Goal: Information Seeking & Learning: Learn about a topic

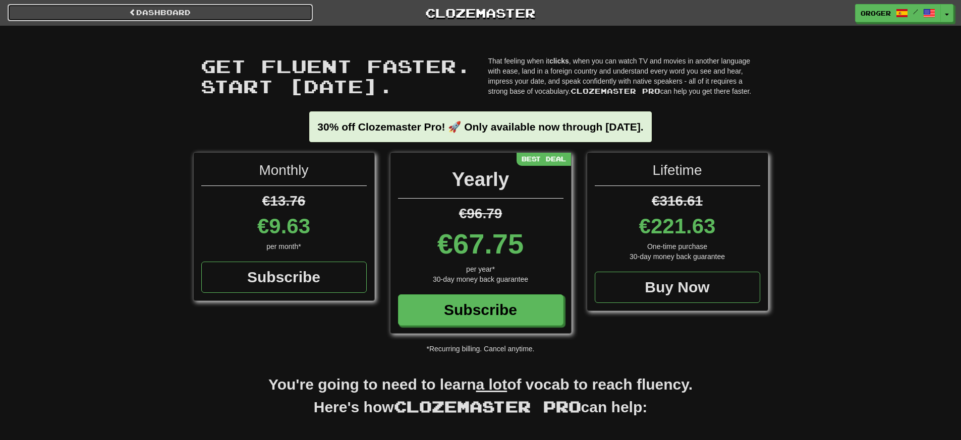
click at [232, 11] on link "Dashboard" at bounding box center [160, 12] width 305 height 17
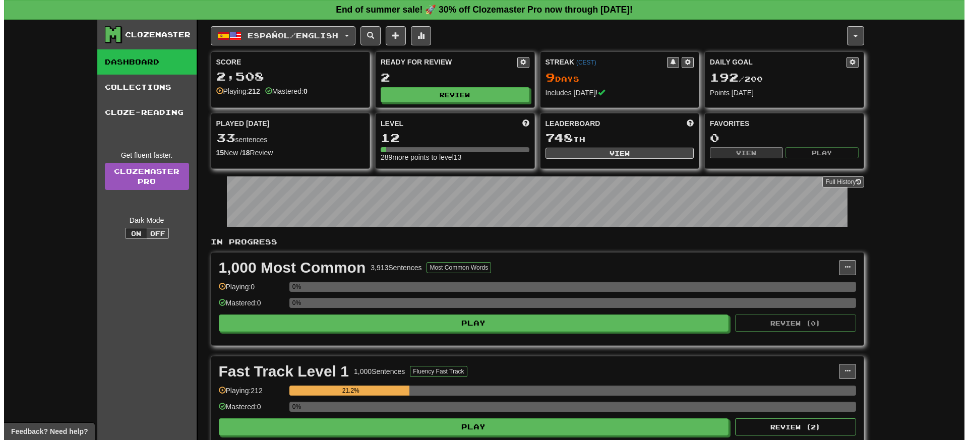
scroll to position [145, 0]
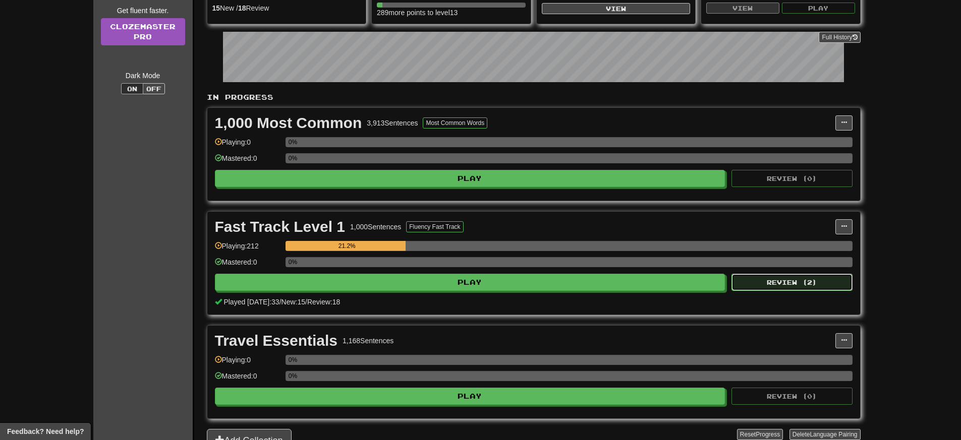
click at [769, 284] on button "Review ( 2 )" at bounding box center [791, 282] width 121 height 17
select select "**"
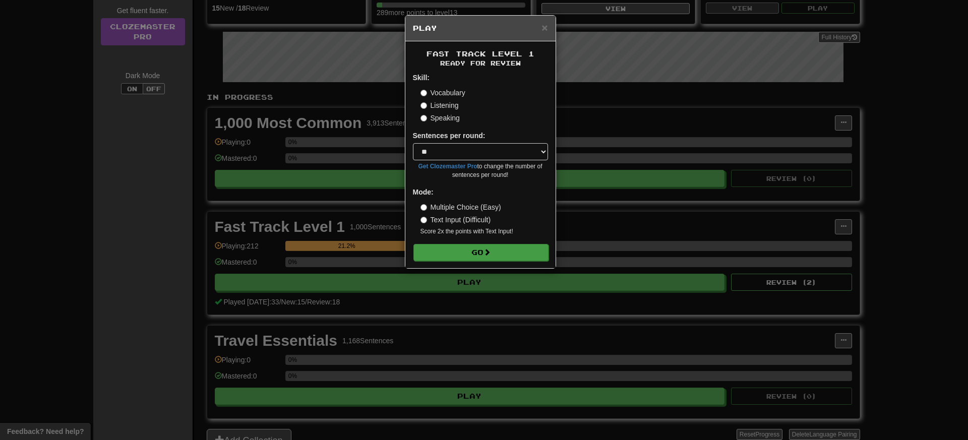
click at [515, 244] on form "Skill: Vocabulary Listening Speaking Sentences per round: * ** ** ** ** ** *** …" at bounding box center [480, 167] width 135 height 188
click at [517, 257] on button "Go" at bounding box center [480, 252] width 135 height 17
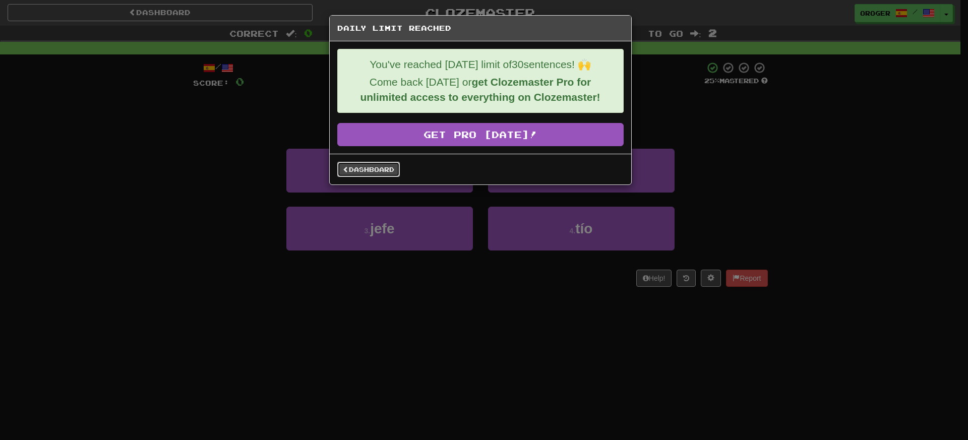
click at [384, 169] on link "Dashboard" at bounding box center [368, 169] width 63 height 15
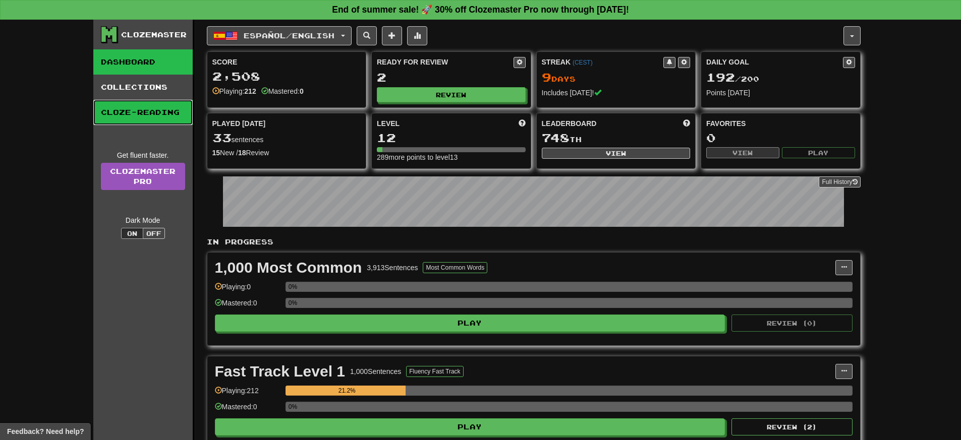
click at [136, 104] on link "Cloze-Reading" at bounding box center [142, 112] width 99 height 25
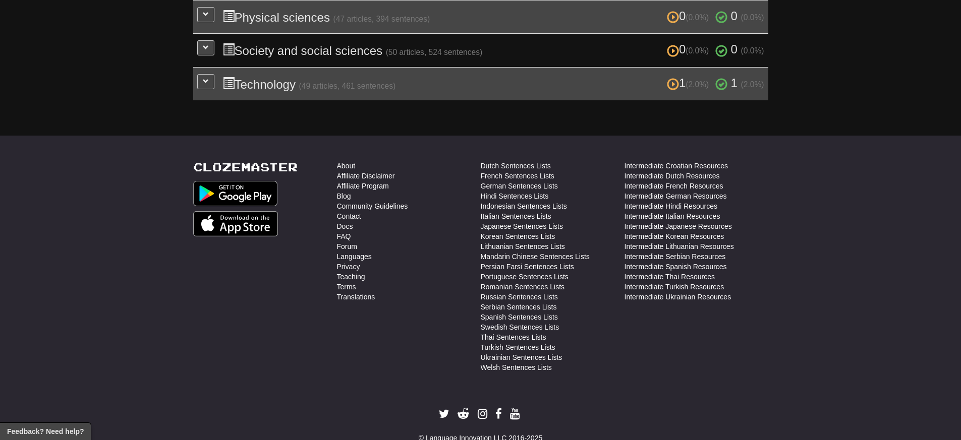
scroll to position [338, 0]
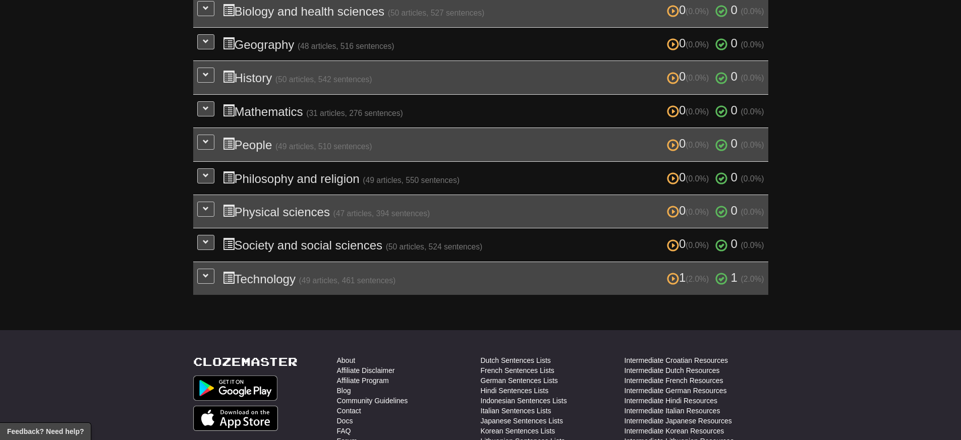
click at [271, 275] on h3 "1 (2.0%) 1 (2.0%) Technology (49 articles, 461 sentences) 1 (2.0%) 1 (2.0%)" at bounding box center [493, 278] width 542 height 15
click at [217, 274] on td "1 (2.0%) 1 (2.0%) Technology (49 articles, 461 sentences) 1 (2.0%) 1 (2.0%) Loa…" at bounding box center [480, 278] width 575 height 33
click at [209, 273] on button at bounding box center [205, 276] width 17 height 15
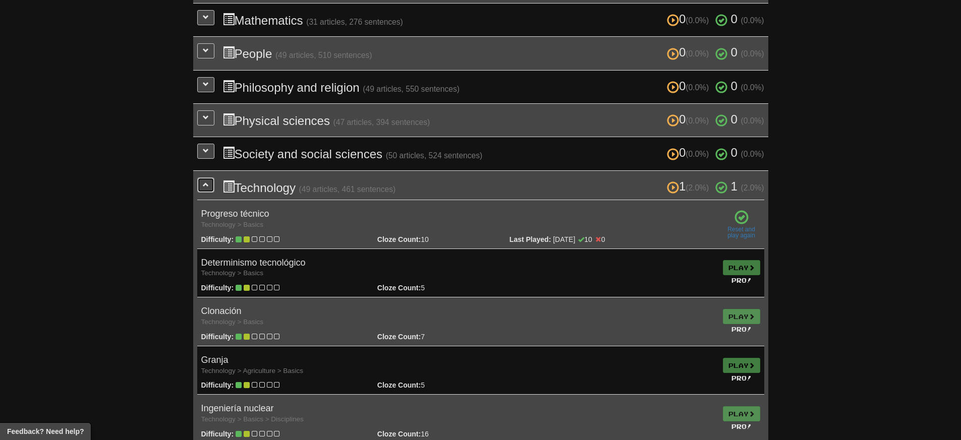
scroll to position [286, 0]
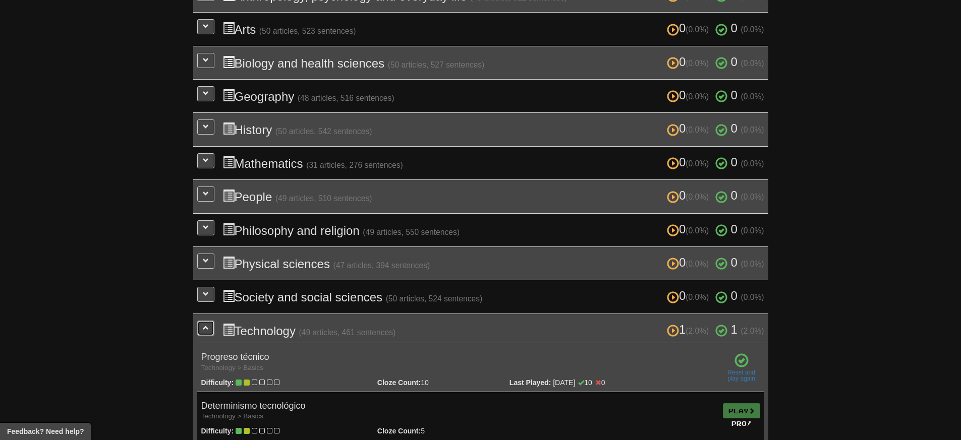
click at [206, 325] on span at bounding box center [206, 328] width 6 height 6
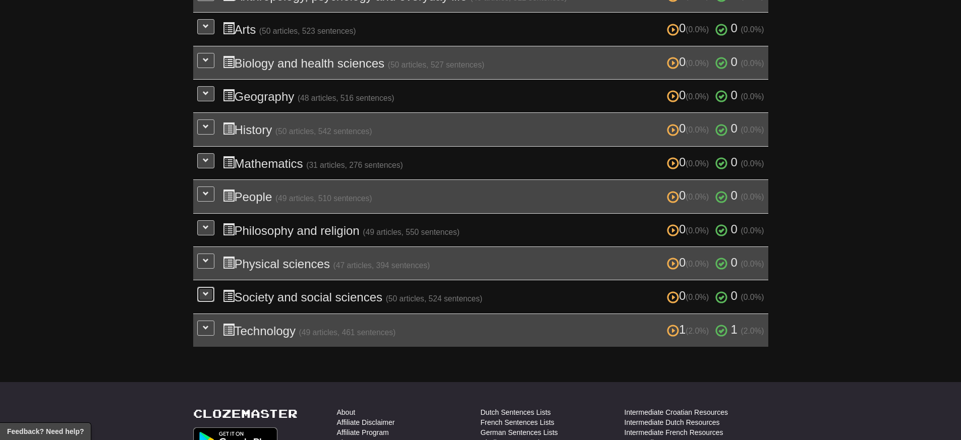
click at [205, 291] on span at bounding box center [206, 294] width 6 height 6
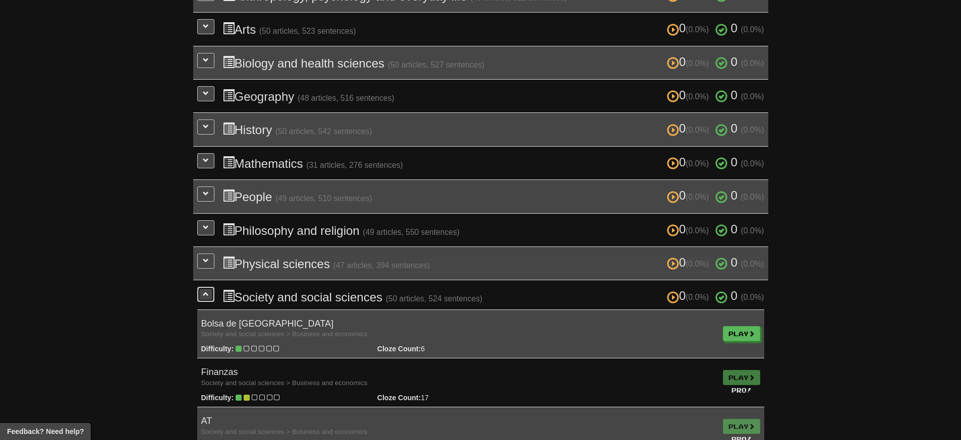
click at [212, 292] on button at bounding box center [205, 294] width 17 height 15
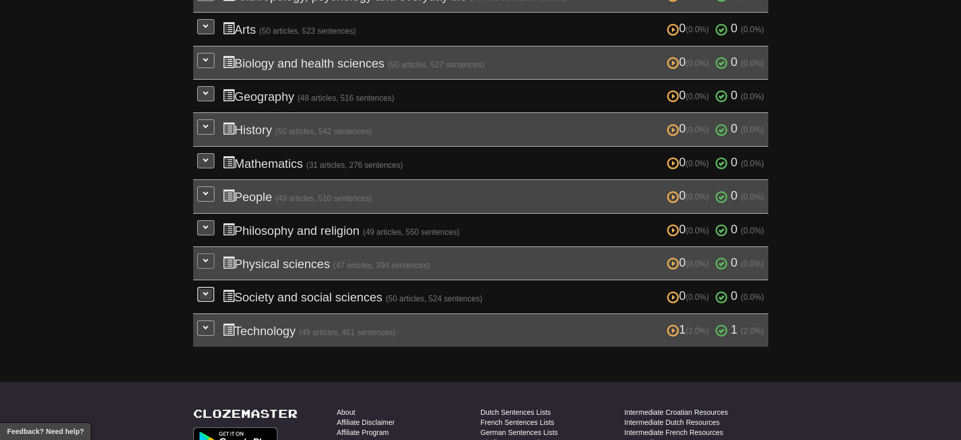
scroll to position [91, 0]
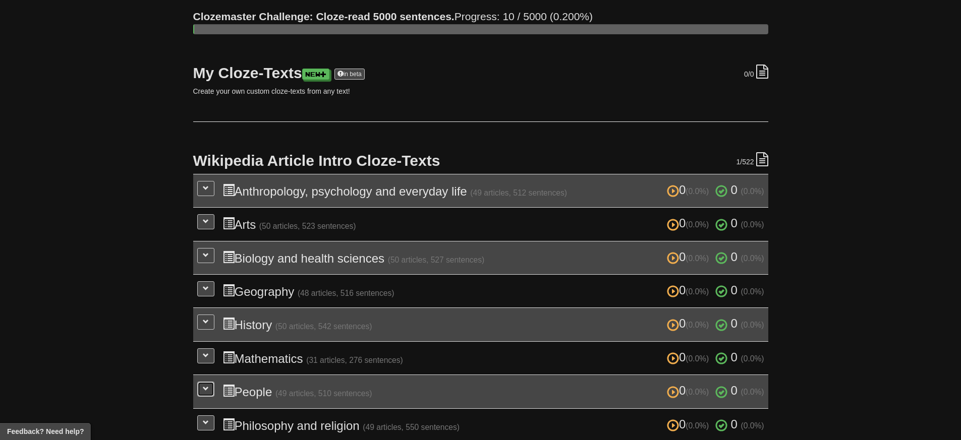
click at [203, 389] on button at bounding box center [205, 389] width 17 height 15
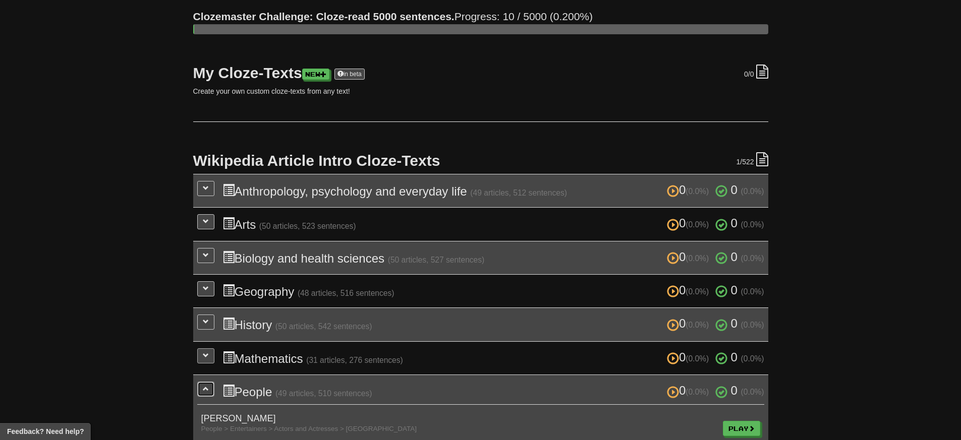
scroll to position [233, 0]
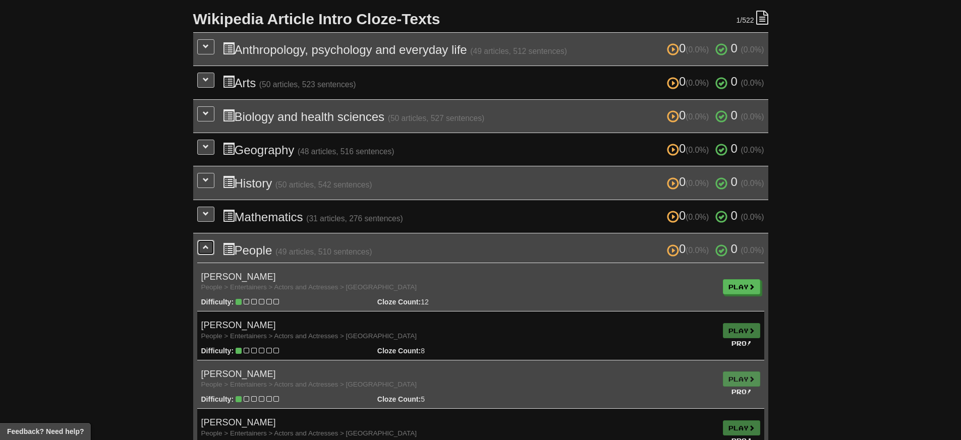
click at [202, 243] on button at bounding box center [205, 247] width 17 height 15
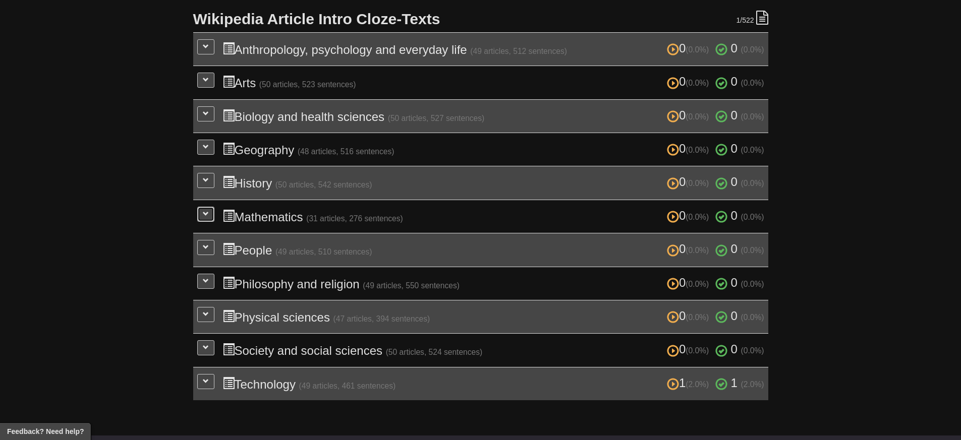
click at [201, 208] on button at bounding box center [205, 214] width 17 height 15
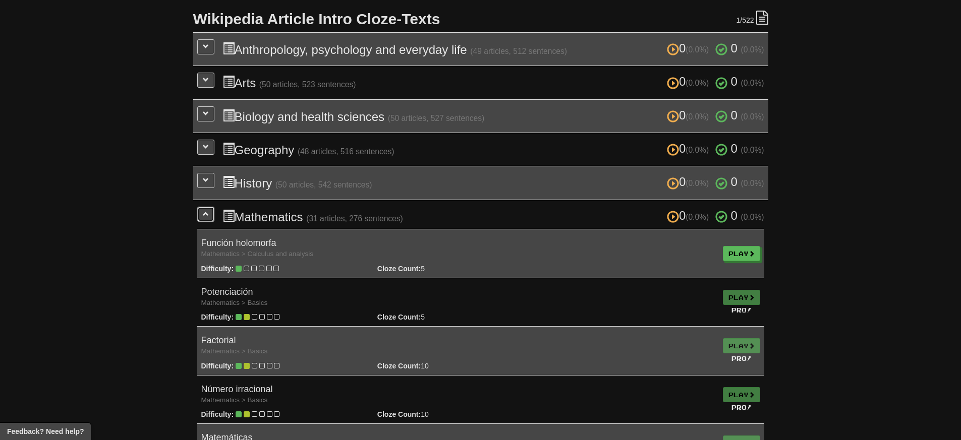
click at [201, 208] on button at bounding box center [205, 214] width 17 height 15
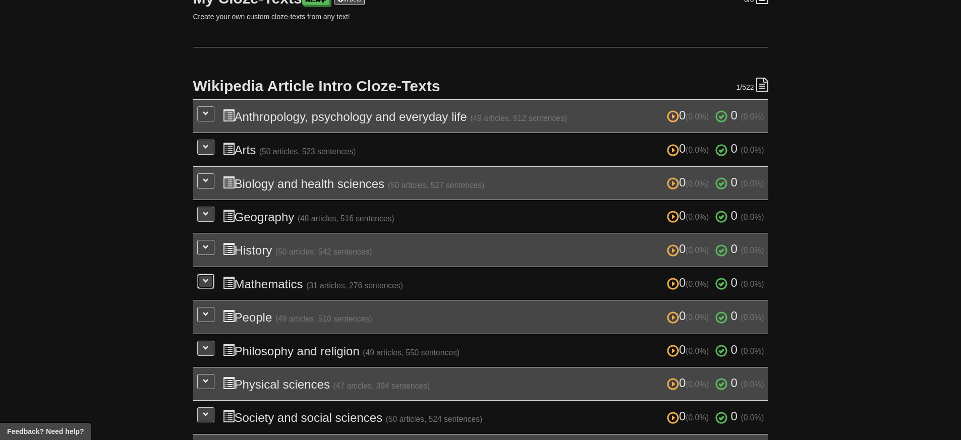
scroll to position [0, 0]
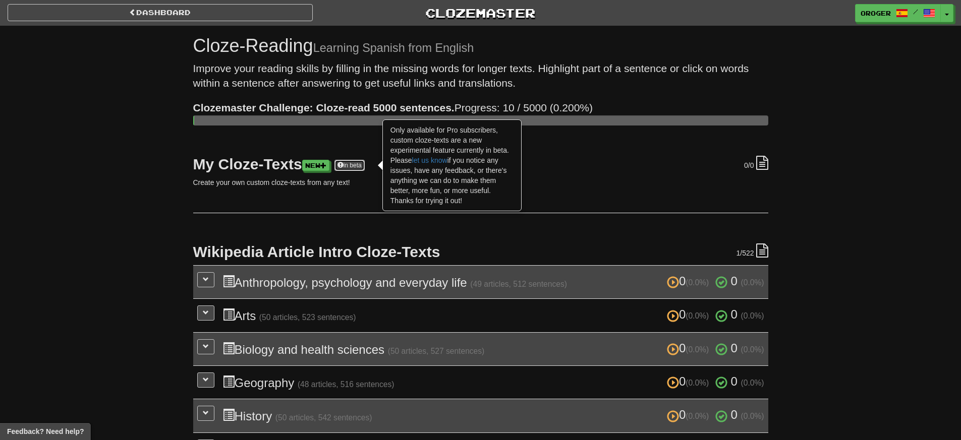
click at [365, 168] on link "in beta" at bounding box center [349, 165] width 30 height 11
click at [365, 177] on p "Create your own custom cloze-texts from any text!" at bounding box center [480, 182] width 575 height 10
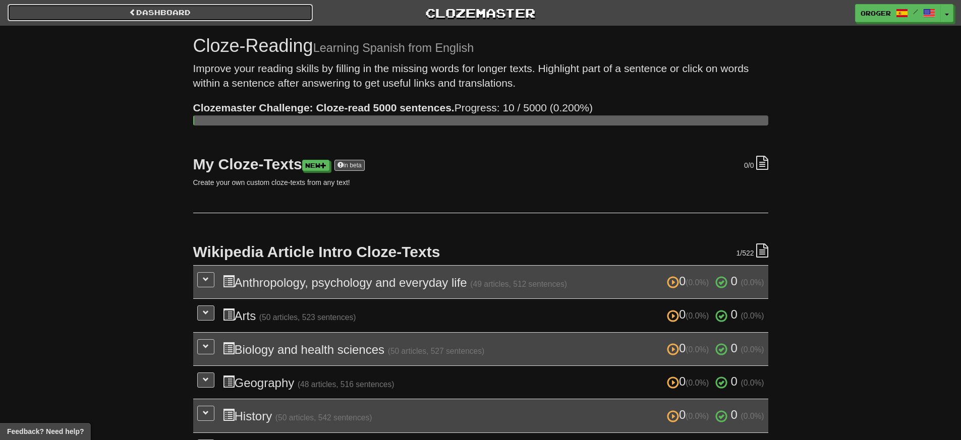
click at [185, 10] on link "Dashboard" at bounding box center [160, 12] width 305 height 17
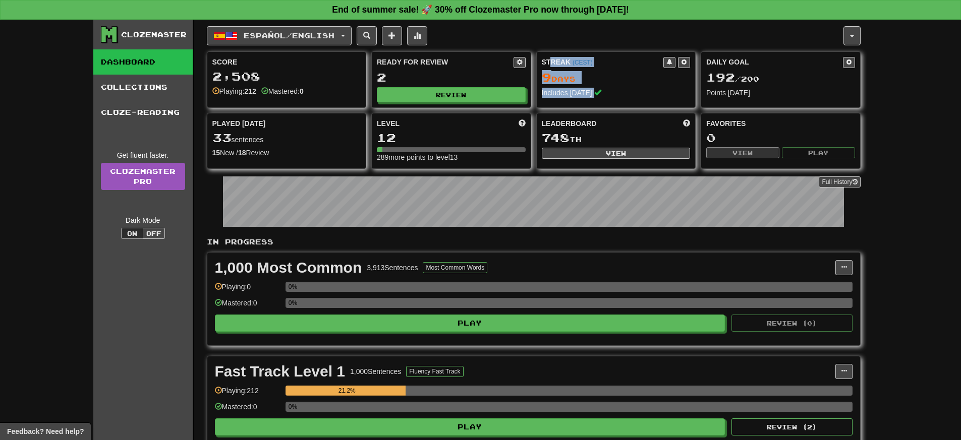
drag, startPoint x: 552, startPoint y: 67, endPoint x: 594, endPoint y: 93, distance: 50.5
click at [594, 93] on div "Streak ( CEST ) 9 Day s Includes [DATE]!" at bounding box center [615, 77] width 159 height 51
click at [595, 93] on span at bounding box center [597, 92] width 7 height 7
drag, startPoint x: 591, startPoint y: 84, endPoint x: 537, endPoint y: 62, distance: 58.5
click at [537, 62] on div "Streak ( CEST ) 9 Day s Includes [DATE]!" at bounding box center [615, 77] width 159 height 51
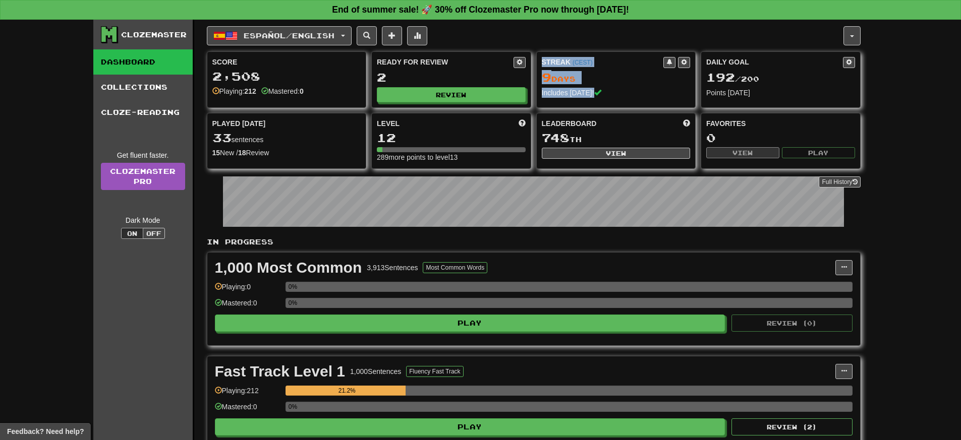
click at [554, 64] on div "Streak ( CEST )" at bounding box center [603, 62] width 122 height 10
